Goal: Information Seeking & Learning: Learn about a topic

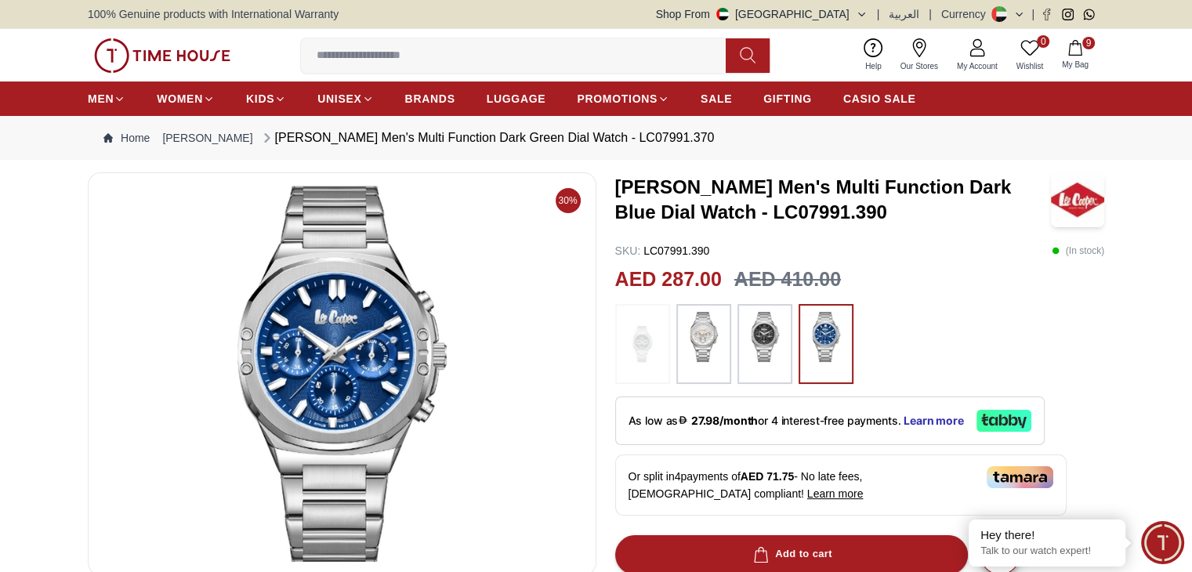
click at [1085, 47] on span "9" at bounding box center [1089, 43] width 13 height 13
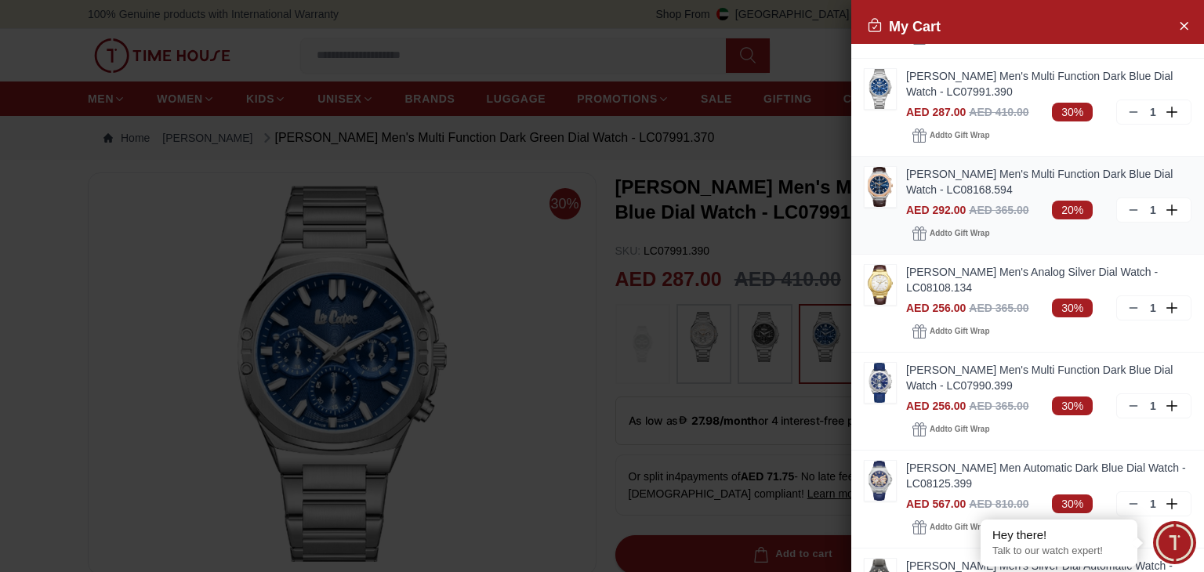
scroll to position [87, 0]
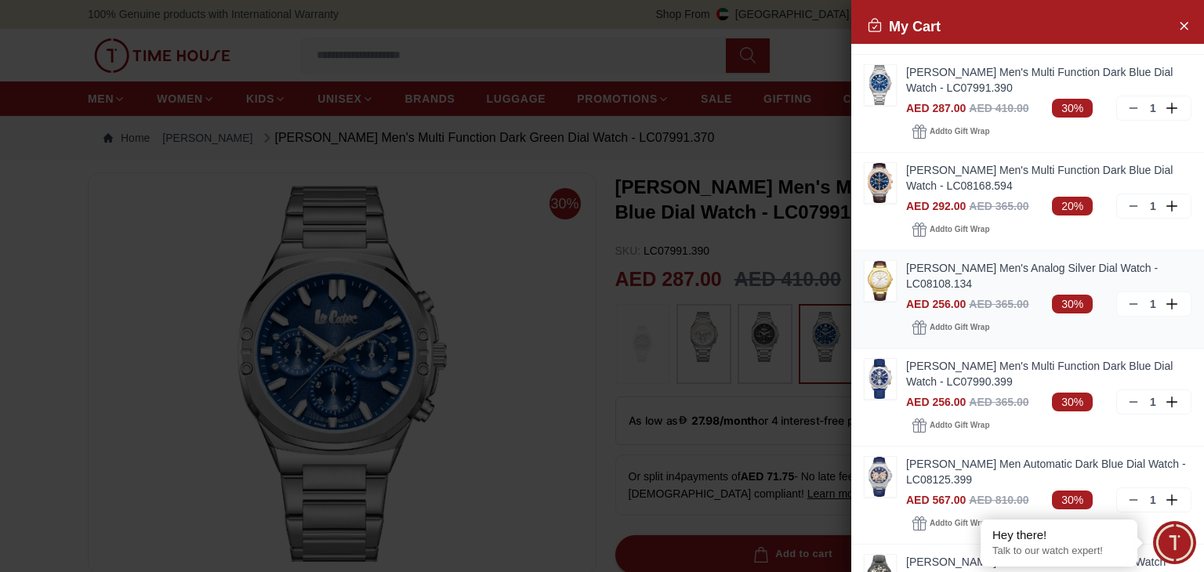
click at [890, 276] on img at bounding box center [880, 281] width 31 height 40
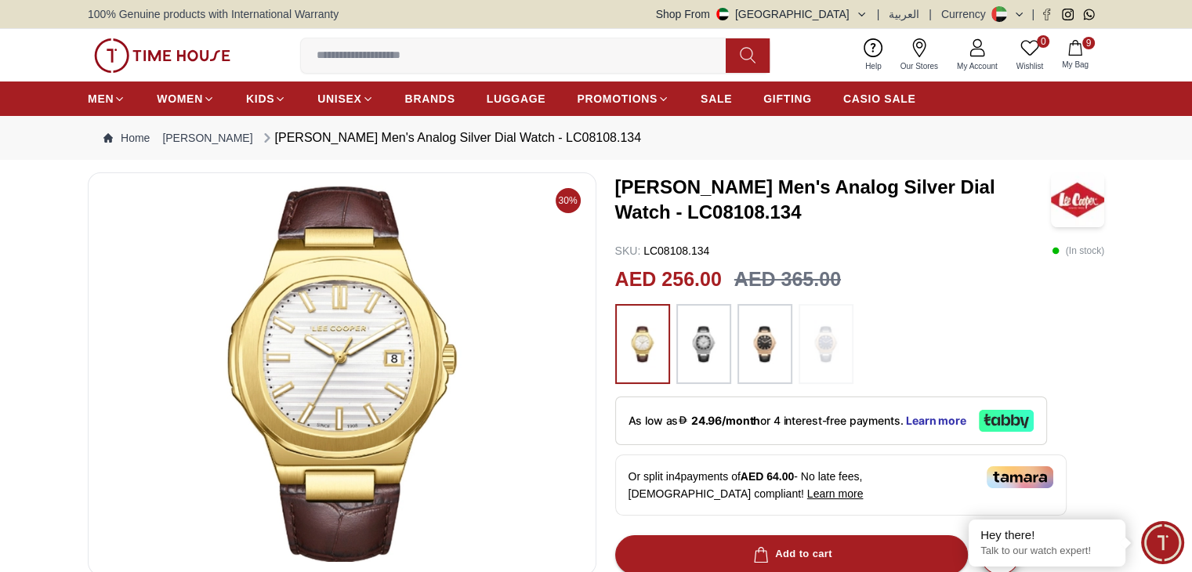
click at [1081, 45] on icon "button" at bounding box center [1074, 48] width 13 height 16
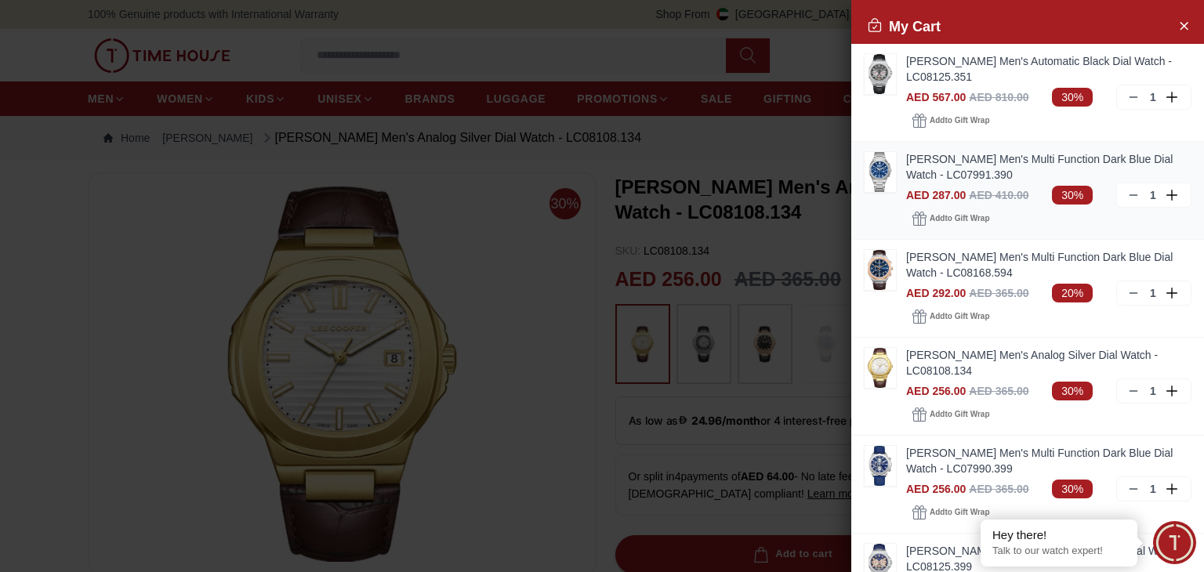
click at [890, 164] on img at bounding box center [880, 172] width 31 height 40
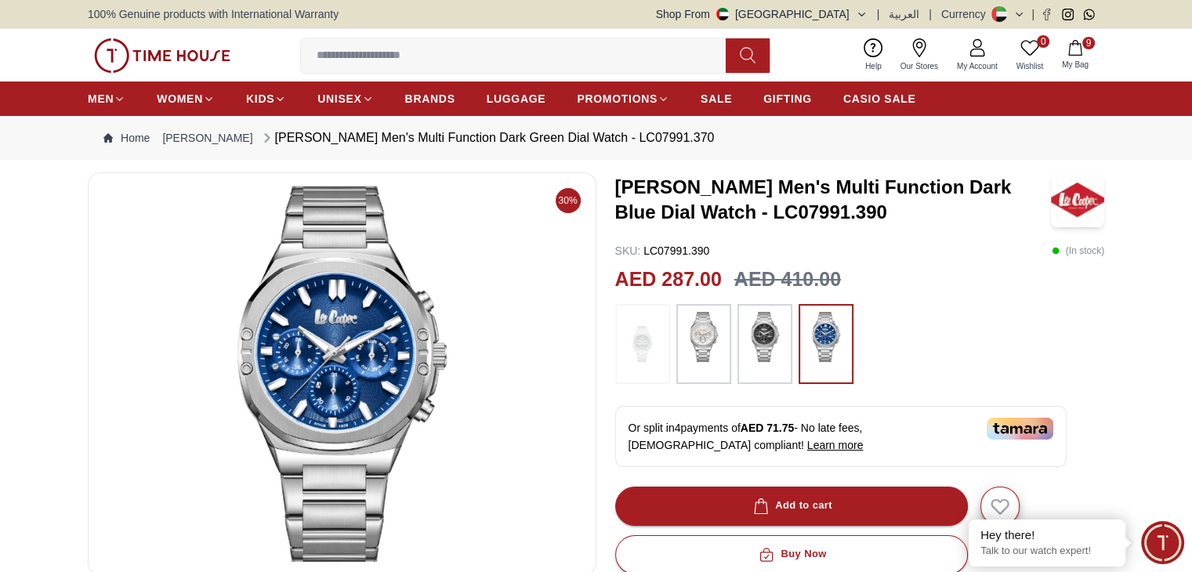
click at [1078, 59] on span "My Bag" at bounding box center [1075, 65] width 39 height 12
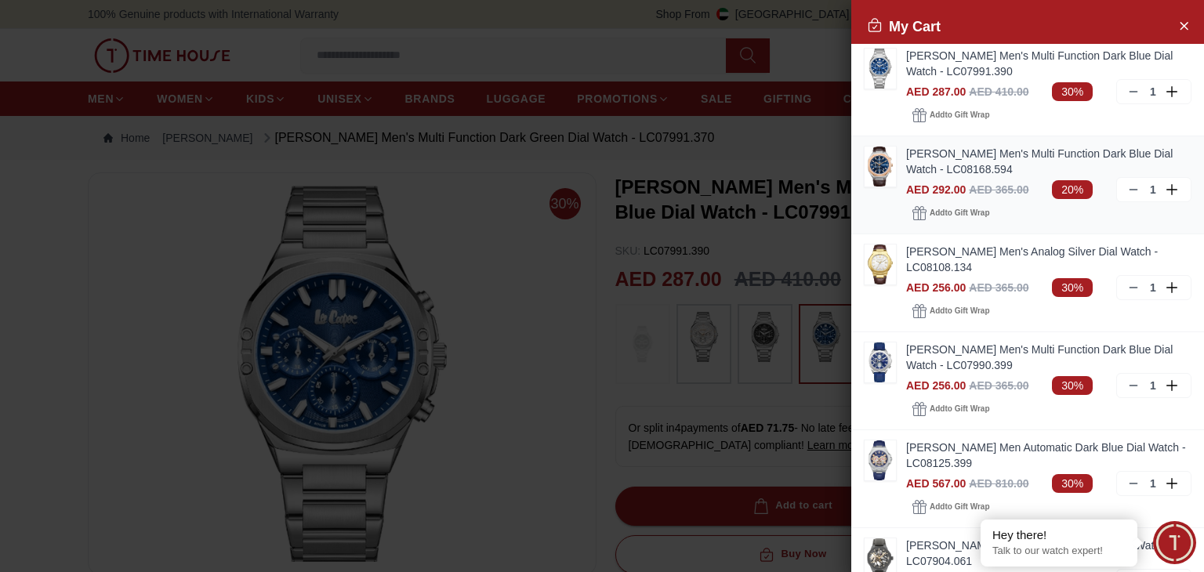
scroll to position [106, 0]
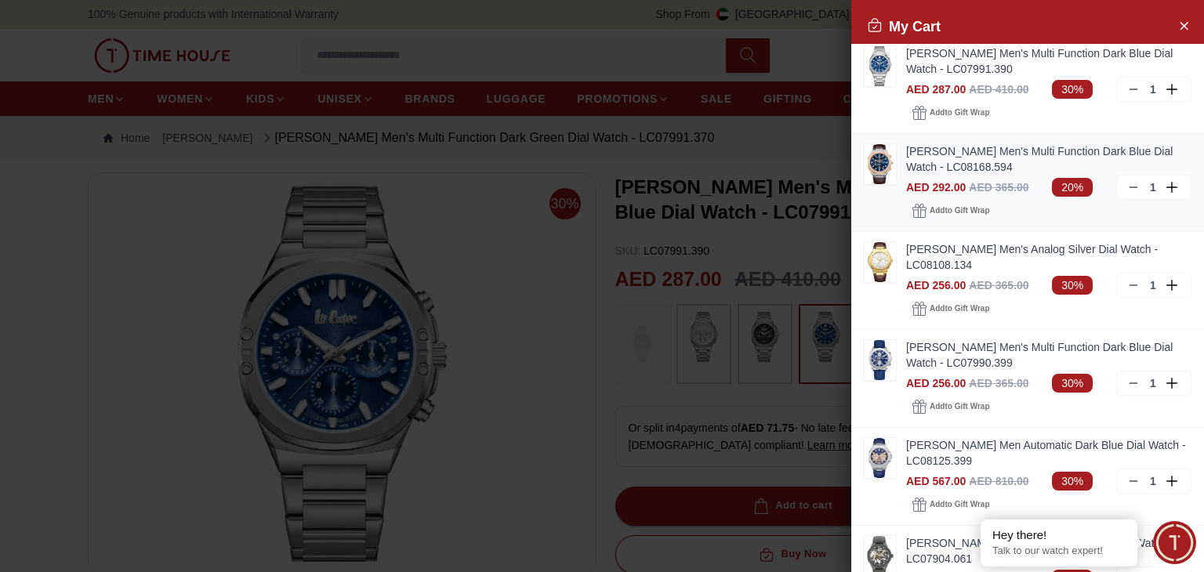
click at [887, 161] on img at bounding box center [880, 164] width 31 height 40
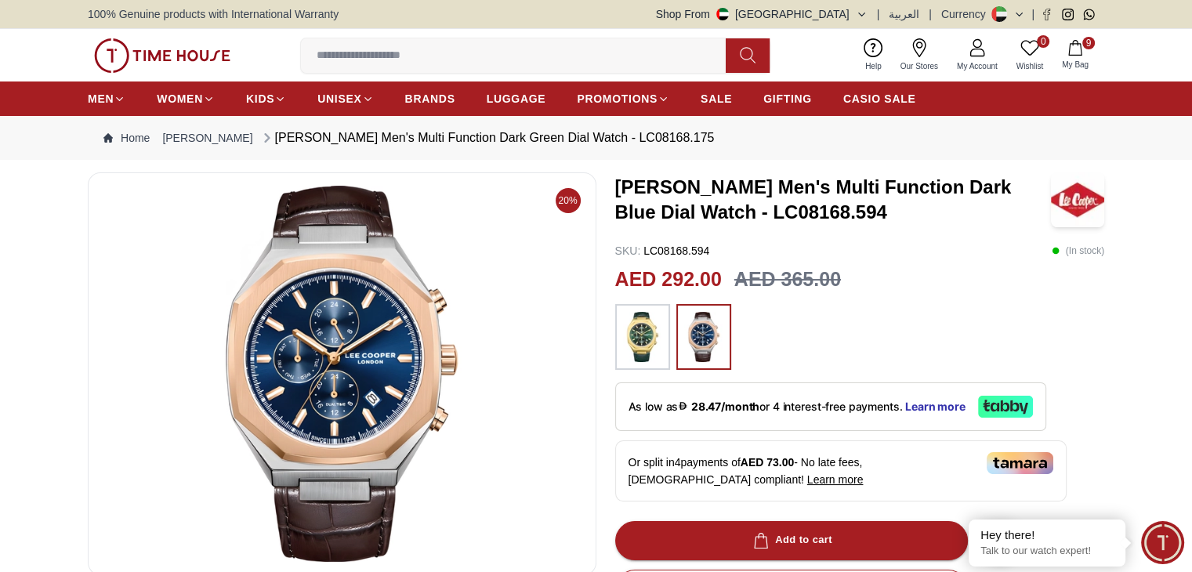
click at [1060, 51] on button "9 My Bag" at bounding box center [1075, 55] width 45 height 37
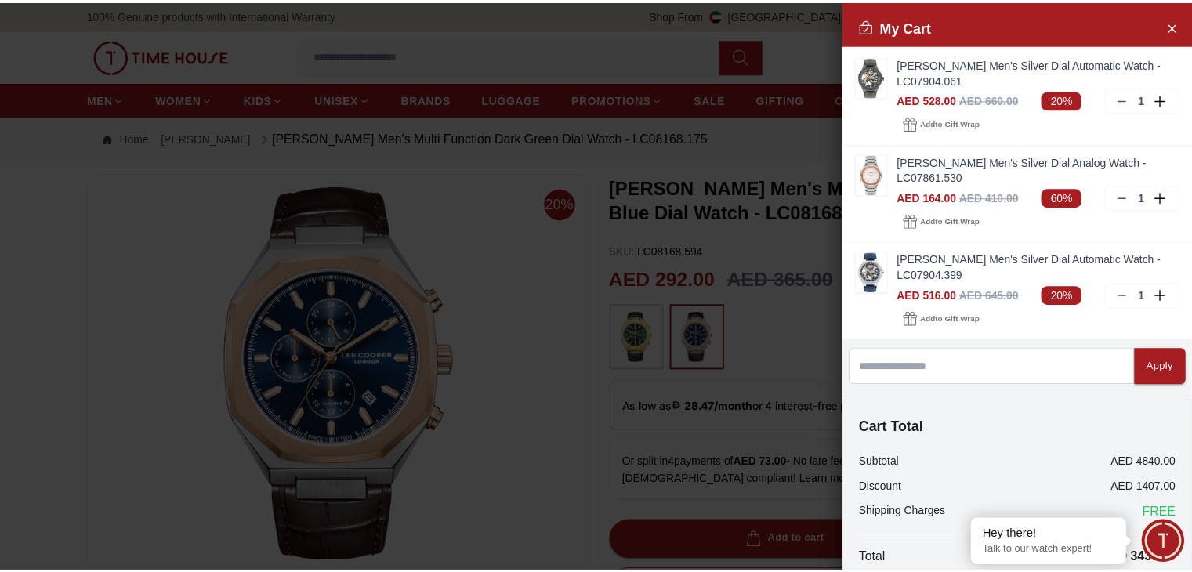
scroll to position [597, 0]
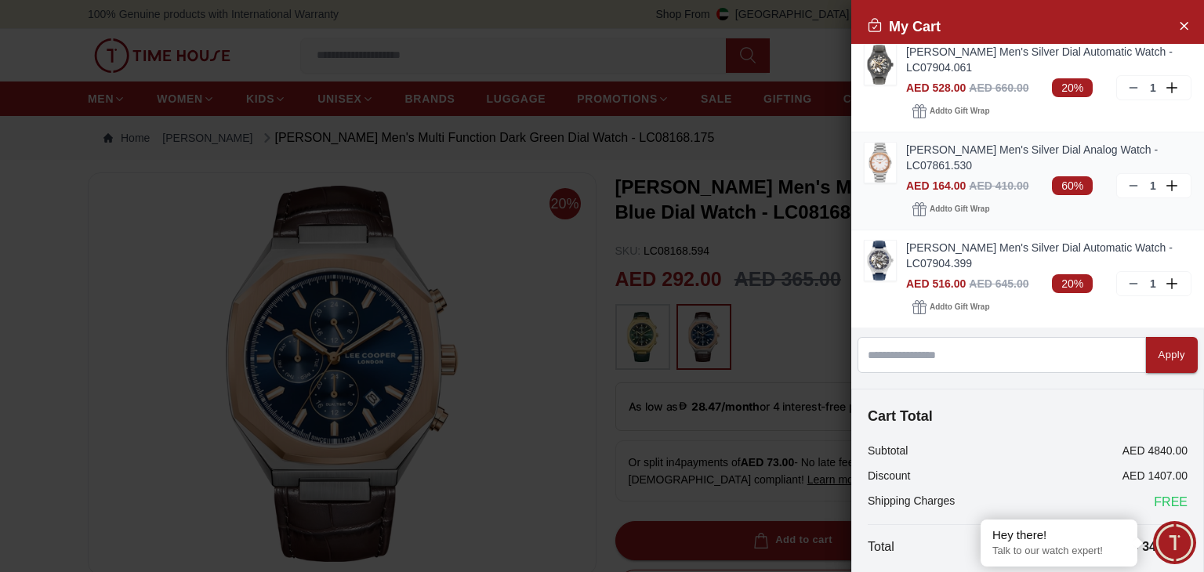
click at [895, 172] on img at bounding box center [880, 163] width 31 height 40
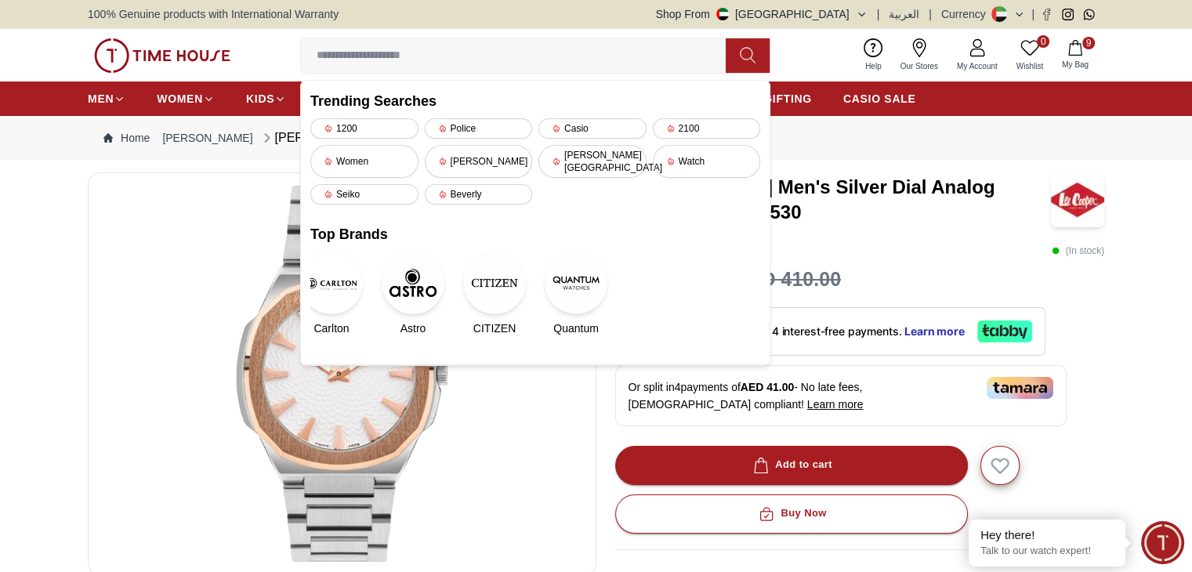
click at [564, 277] on img at bounding box center [576, 283] width 63 height 63
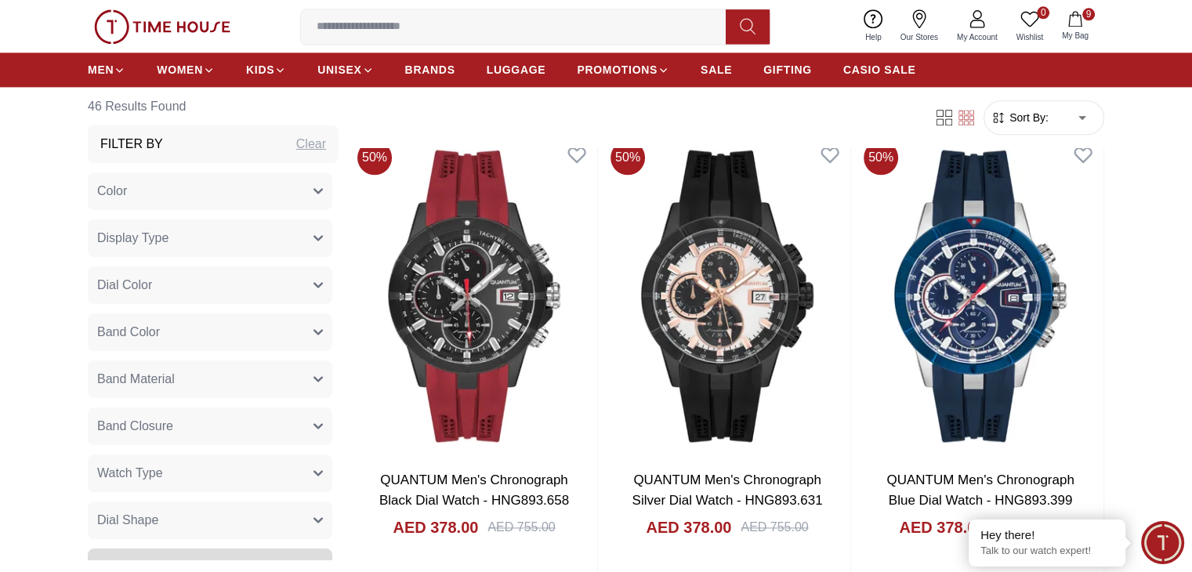
scroll to position [2057, 0]
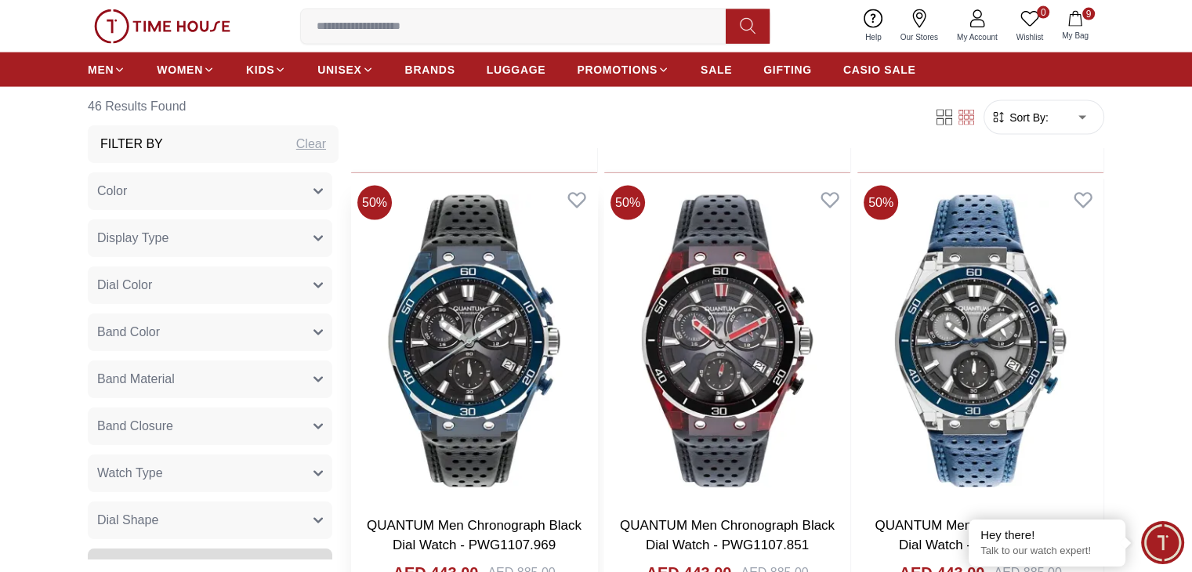
scroll to position [3386, 0]
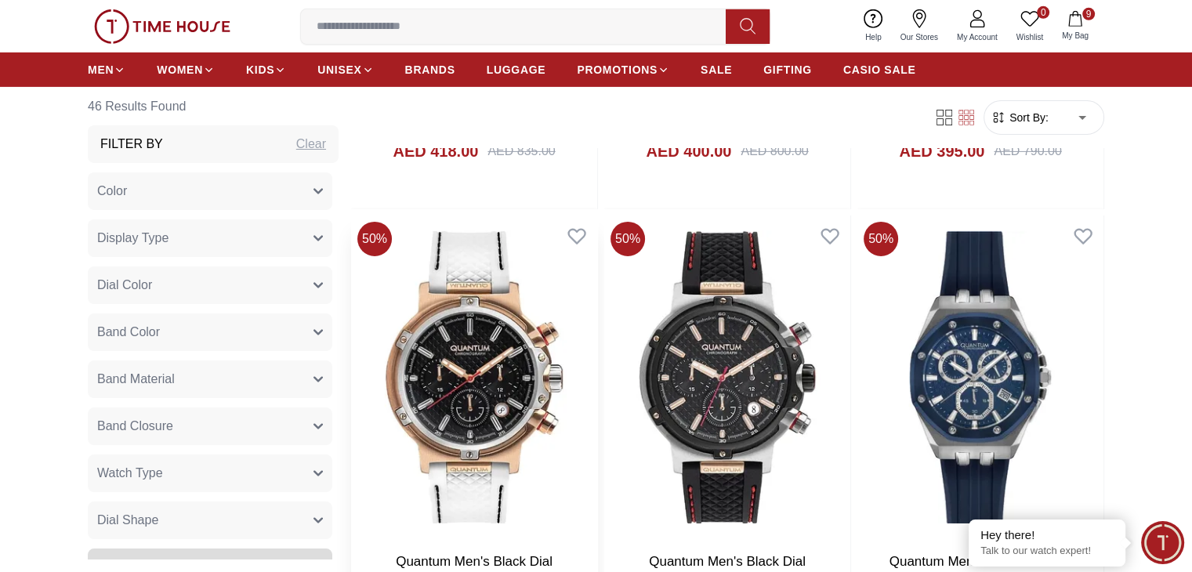
scroll to position [5185, 0]
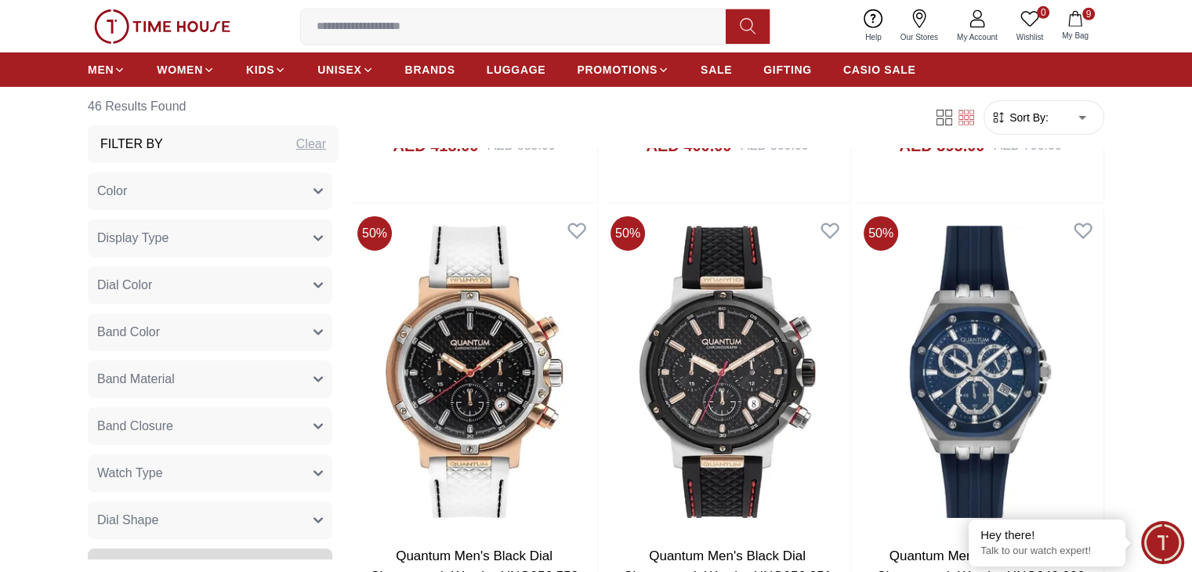
click at [303, 361] on button "Band Material" at bounding box center [210, 380] width 245 height 38
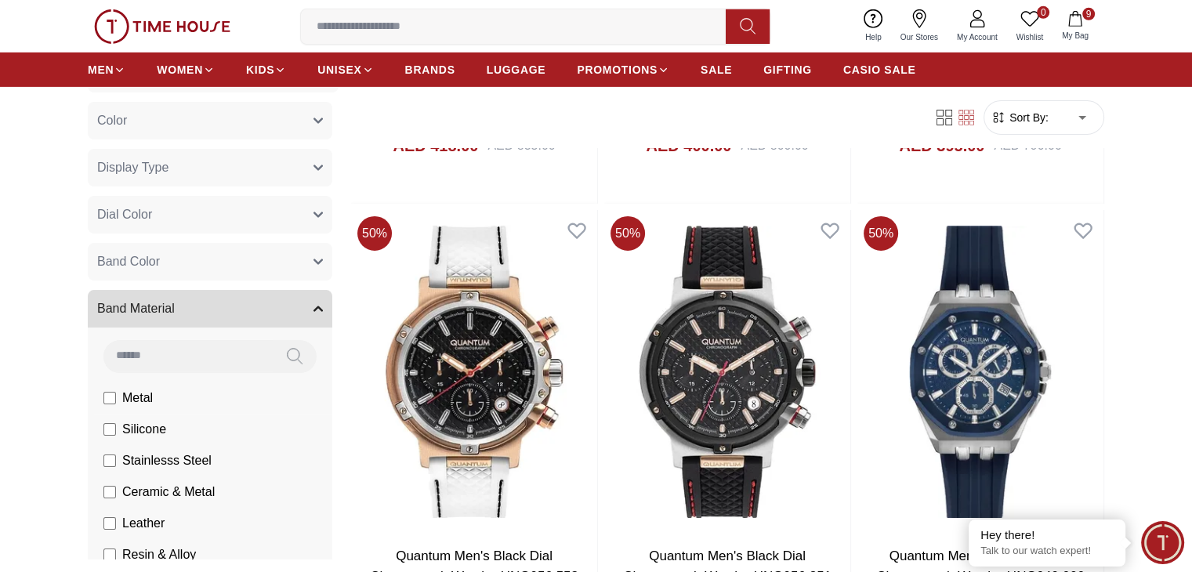
scroll to position [72, 0]
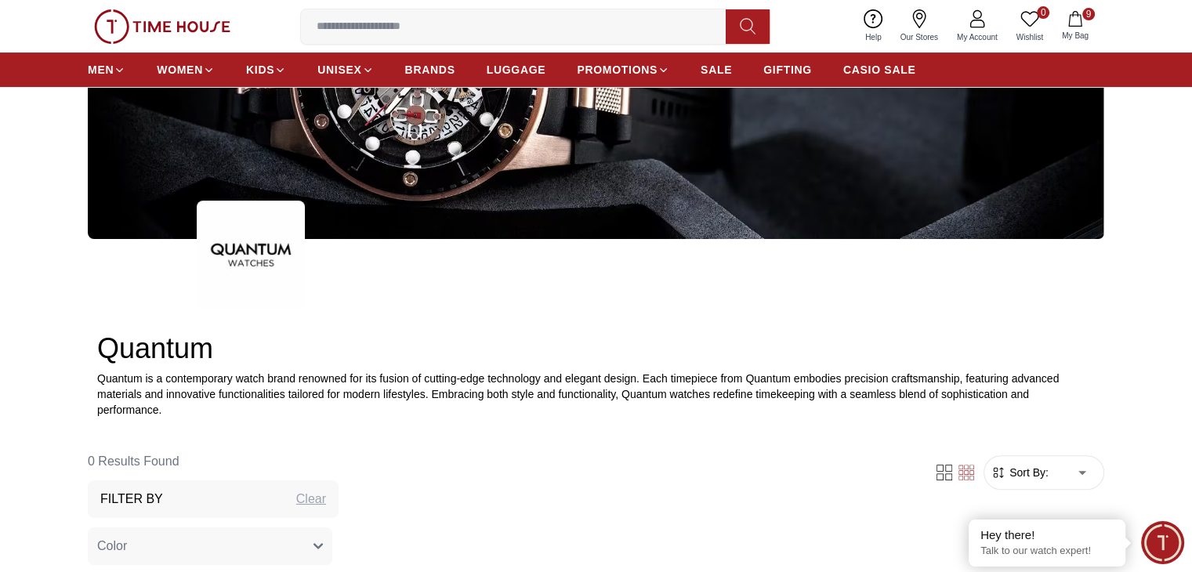
scroll to position [292, 0]
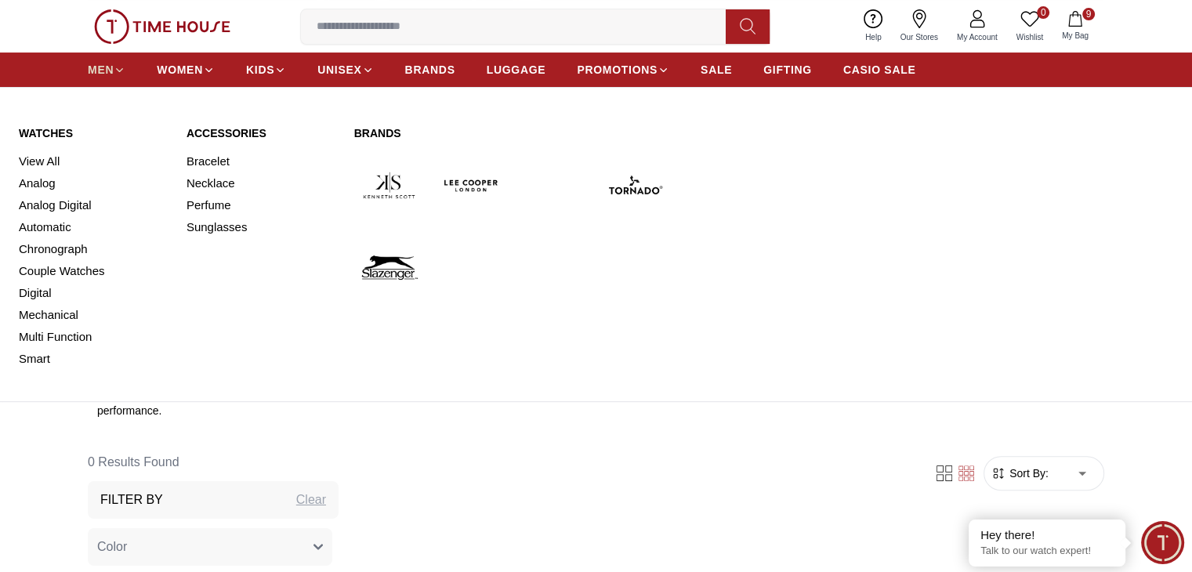
click at [114, 73] on icon at bounding box center [120, 70] width 12 height 12
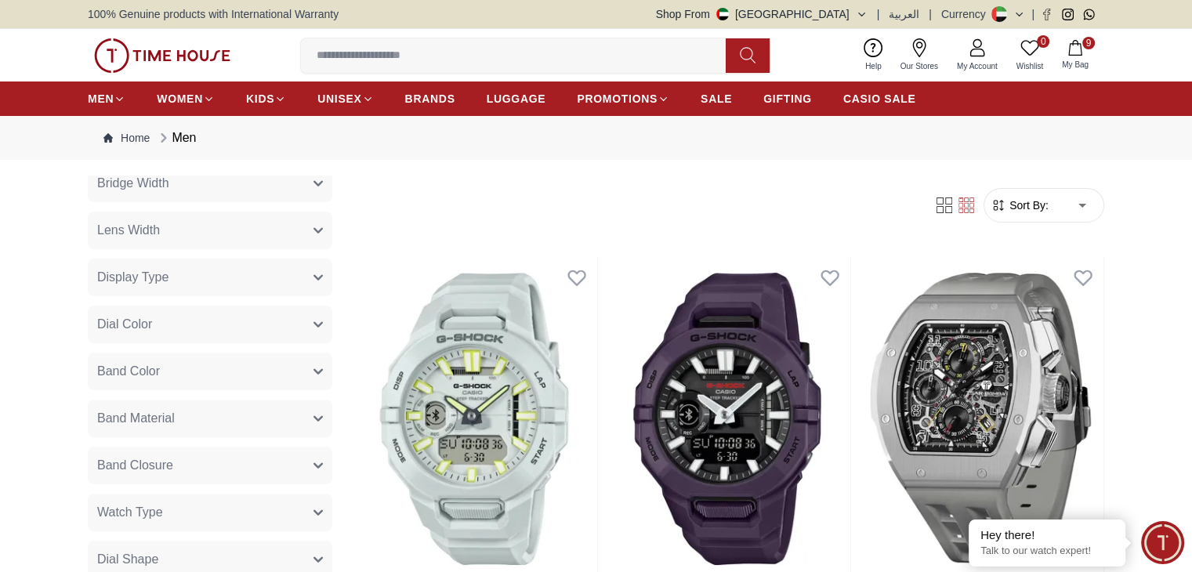
scroll to position [875, 0]
click at [307, 412] on button "Band Material" at bounding box center [210, 419] width 245 height 38
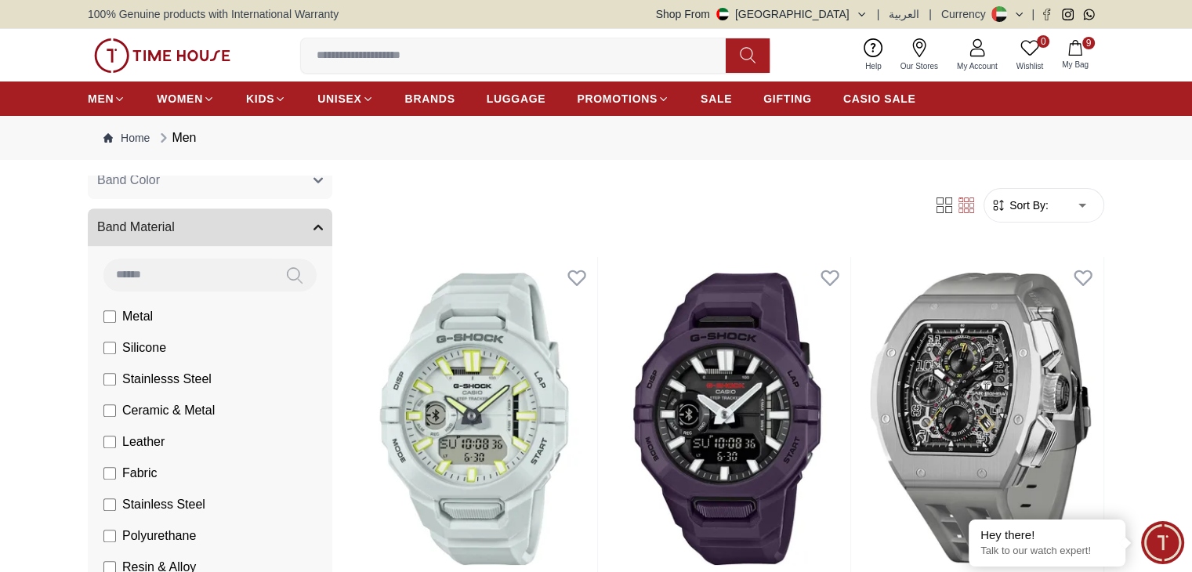
scroll to position [1074, 0]
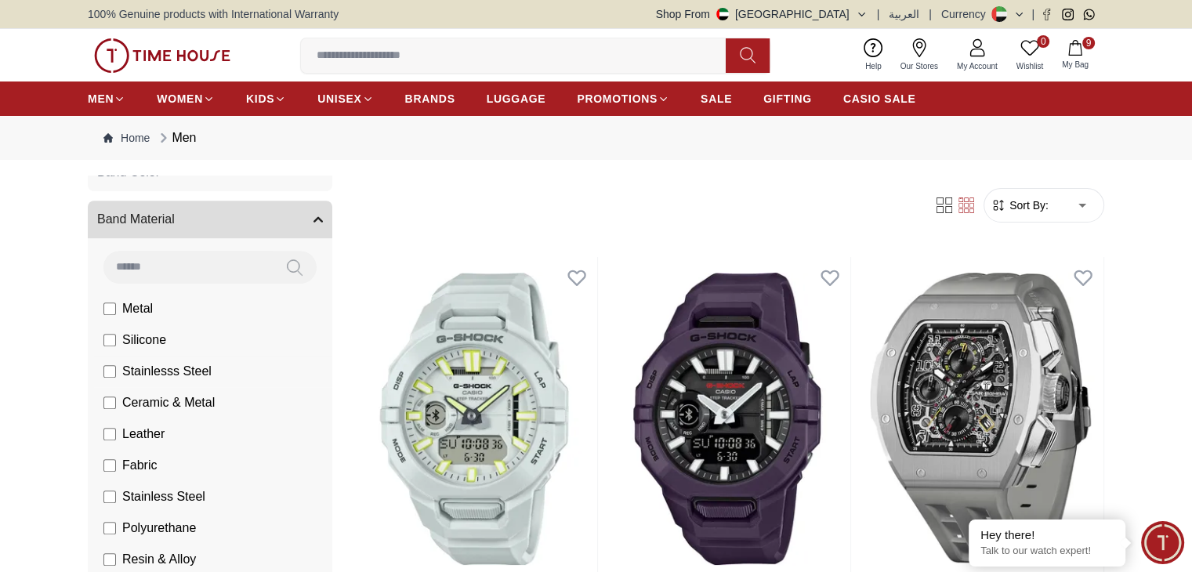
click at [191, 374] on span "Stainlesss Steel" at bounding box center [166, 371] width 89 height 19
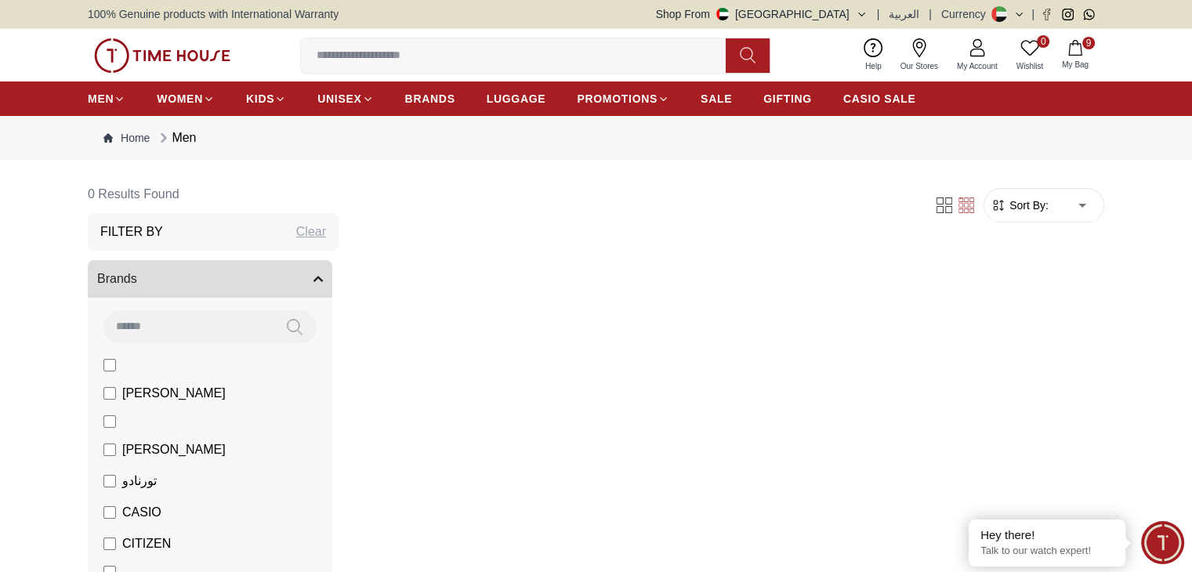
click at [1075, 42] on icon "button" at bounding box center [1076, 48] width 16 height 16
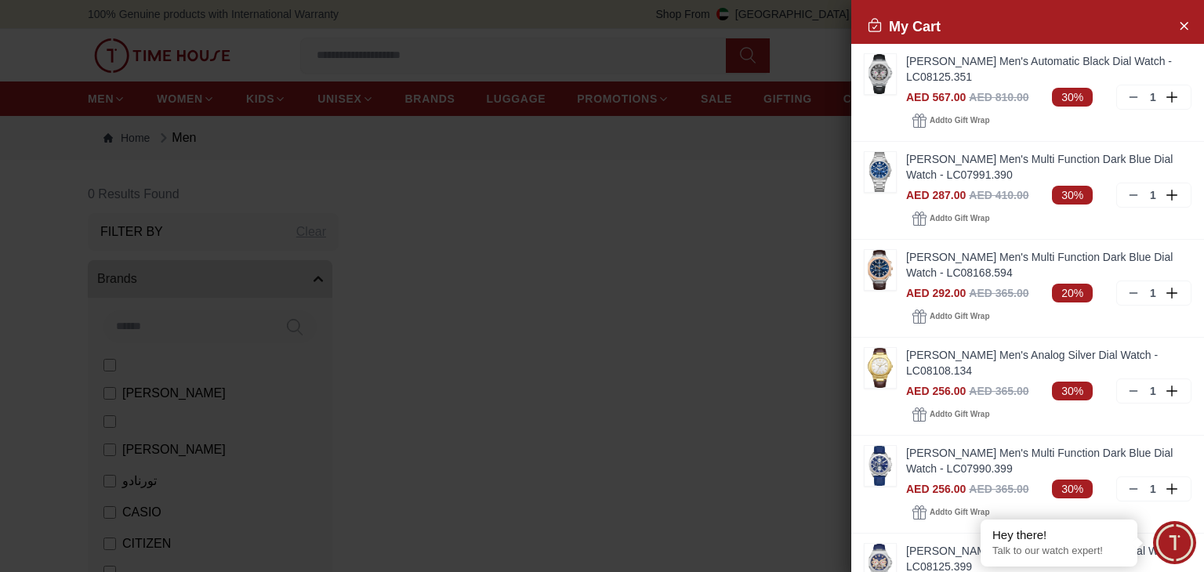
click at [728, 238] on div at bounding box center [602, 286] width 1204 height 572
click at [1171, 23] on button "Close Account" at bounding box center [1183, 25] width 25 height 25
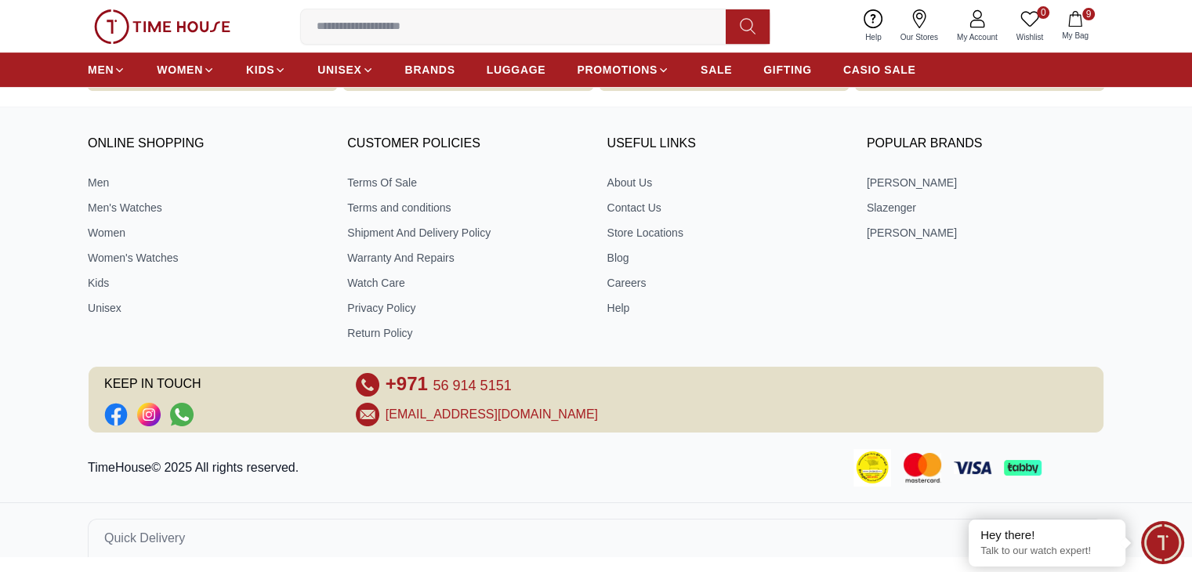
scroll to position [674, 0]
click at [393, 286] on link "Watch Care" at bounding box center [466, 283] width 238 height 16
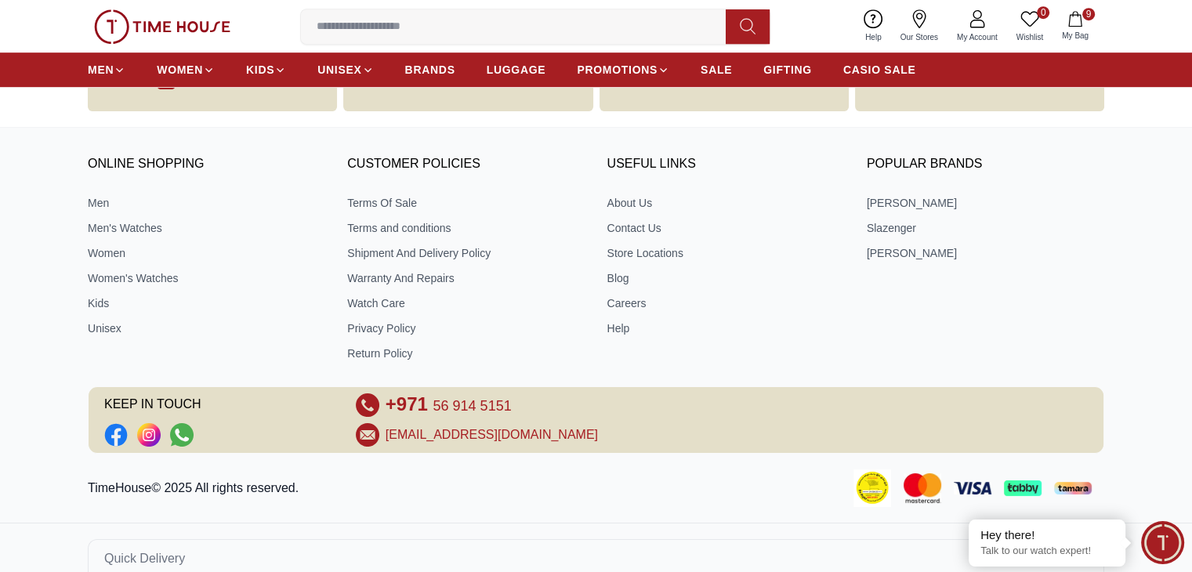
scroll to position [930, 0]
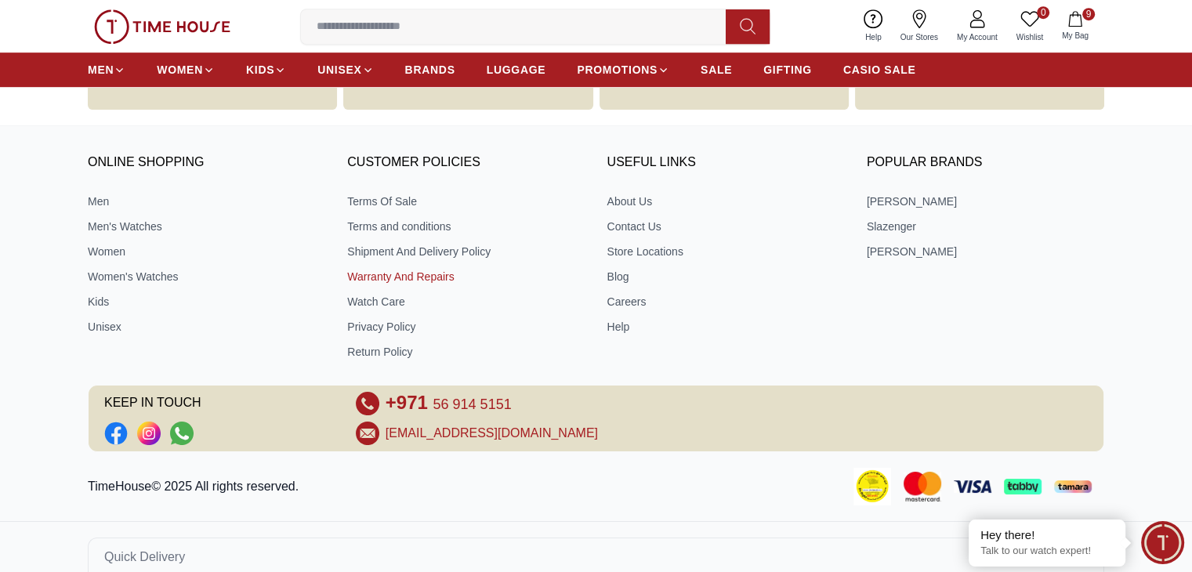
click at [381, 272] on link "Warranty And Repairs" at bounding box center [466, 277] width 238 height 16
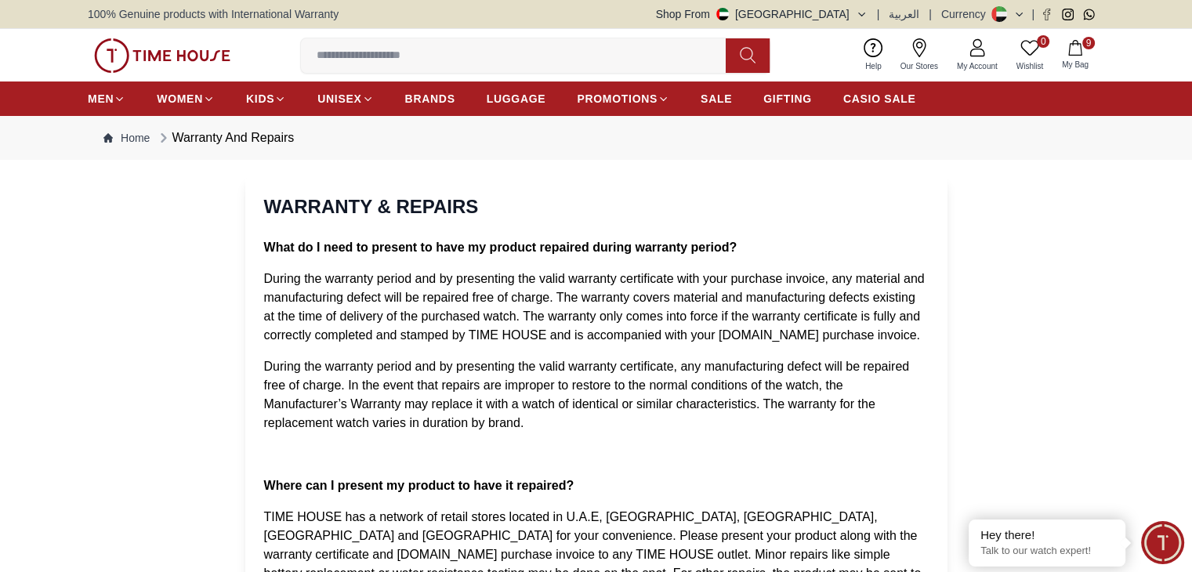
click at [1068, 42] on icon "button" at bounding box center [1076, 48] width 16 height 16
